Goal: Transaction & Acquisition: Purchase product/service

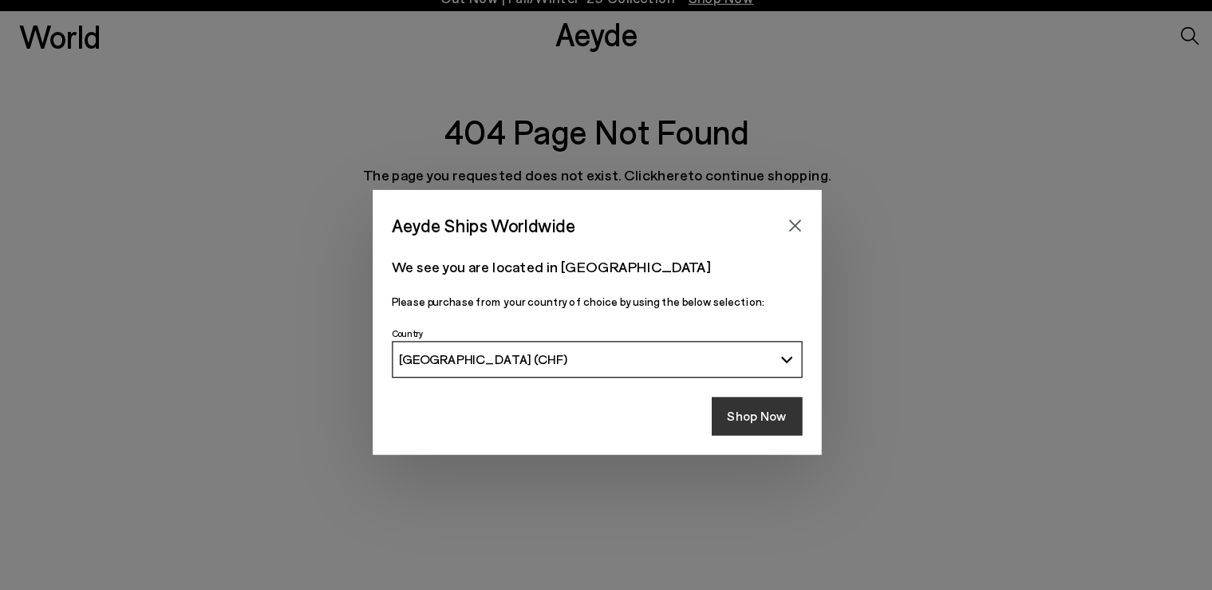
click at [758, 376] on button "Shop Now" at bounding box center [745, 377] width 79 height 34
